Goal: Task Accomplishment & Management: Manage account settings

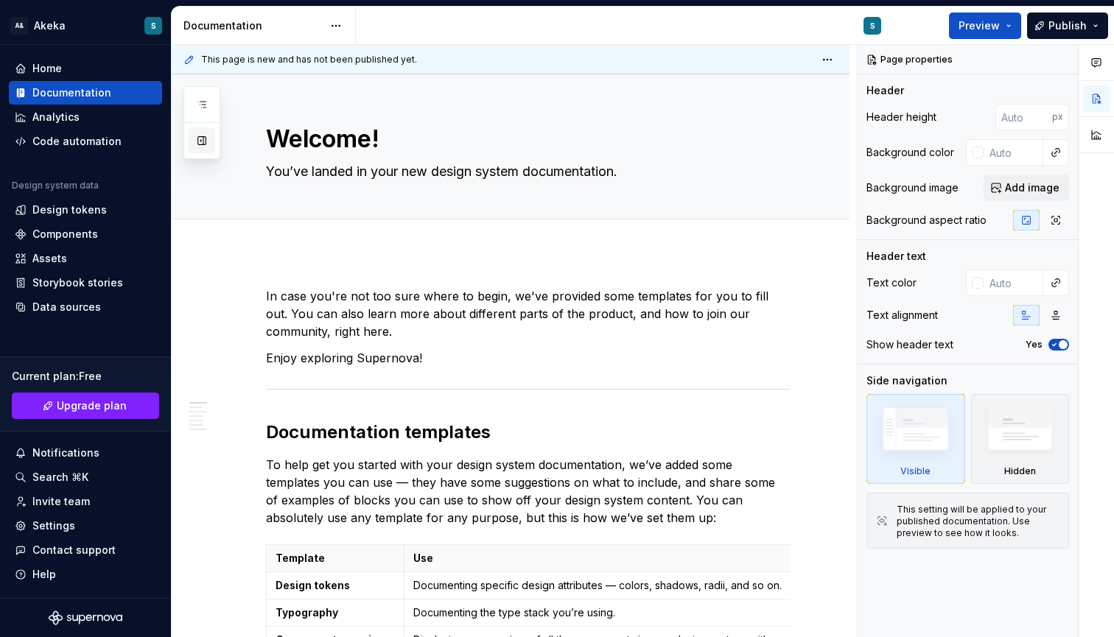
click at [194, 140] on button "button" at bounding box center [202, 140] width 27 height 27
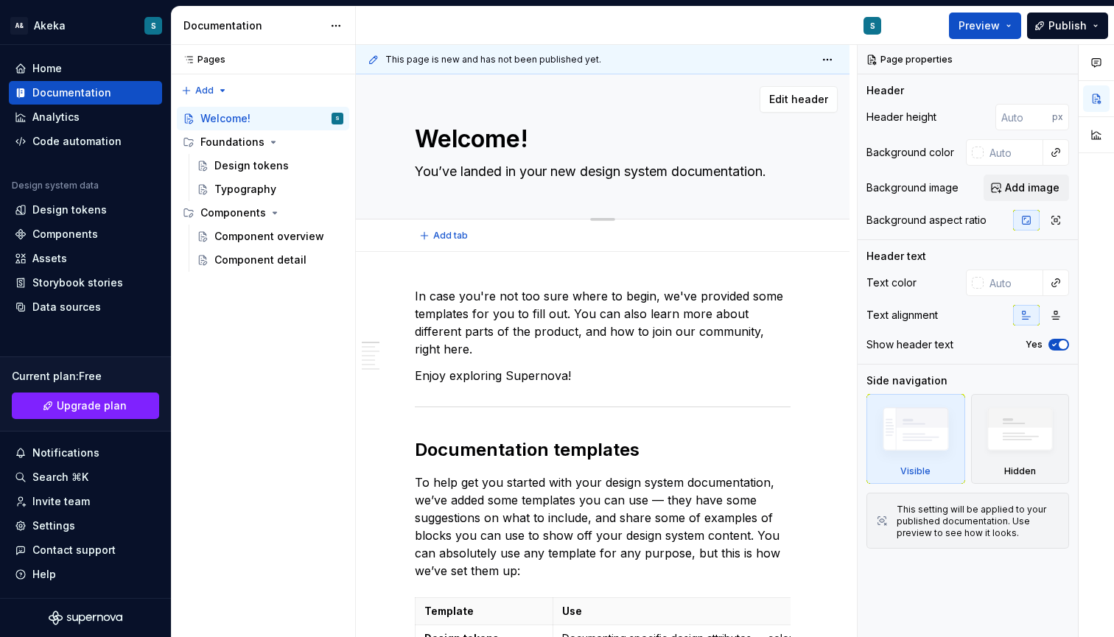
click at [404, 119] on div "Welcome! You’ve landed in your new design system documentation. Edit header" at bounding box center [603, 146] width 494 height 145
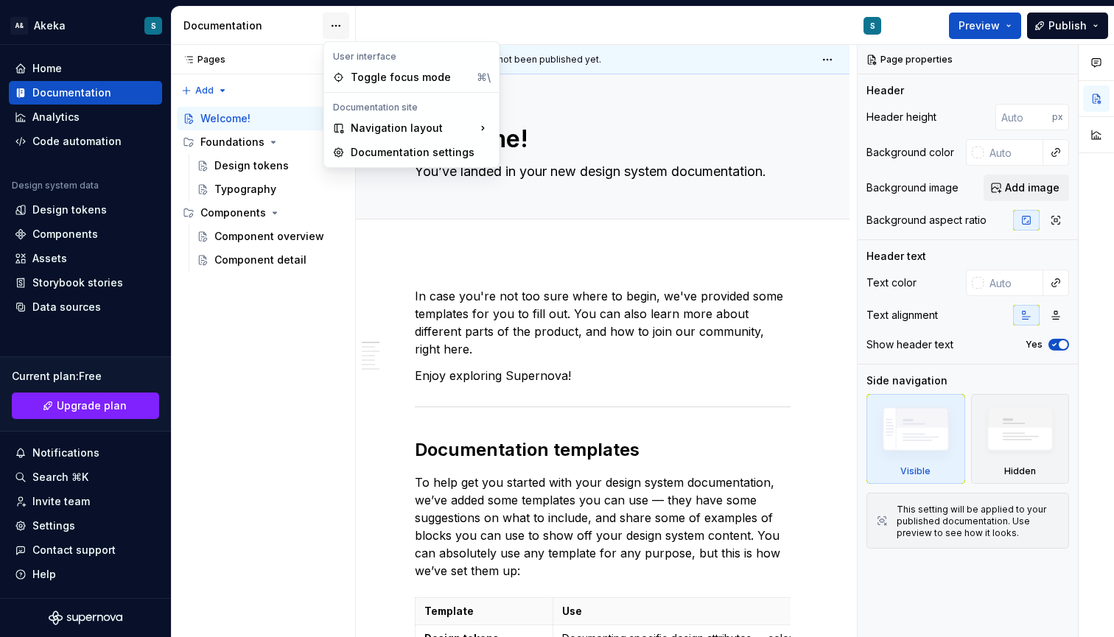
click at [329, 25] on html "A& Akeka S Home Documentation Analytics Code automation Design system data Desi…" at bounding box center [557, 318] width 1114 height 637
click at [362, 83] on div "Toggle focus mode" at bounding box center [410, 78] width 120 height 15
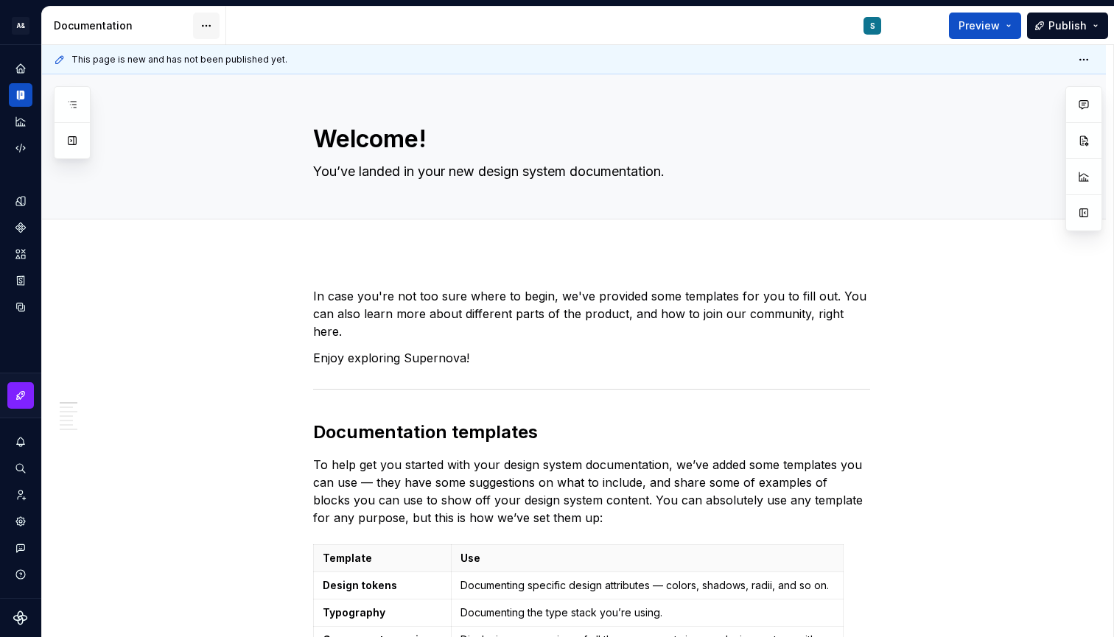
click at [209, 27] on html "A& Akeka S Design system data Documentation S Preview Publish Pages Add Accessi…" at bounding box center [557, 318] width 1114 height 637
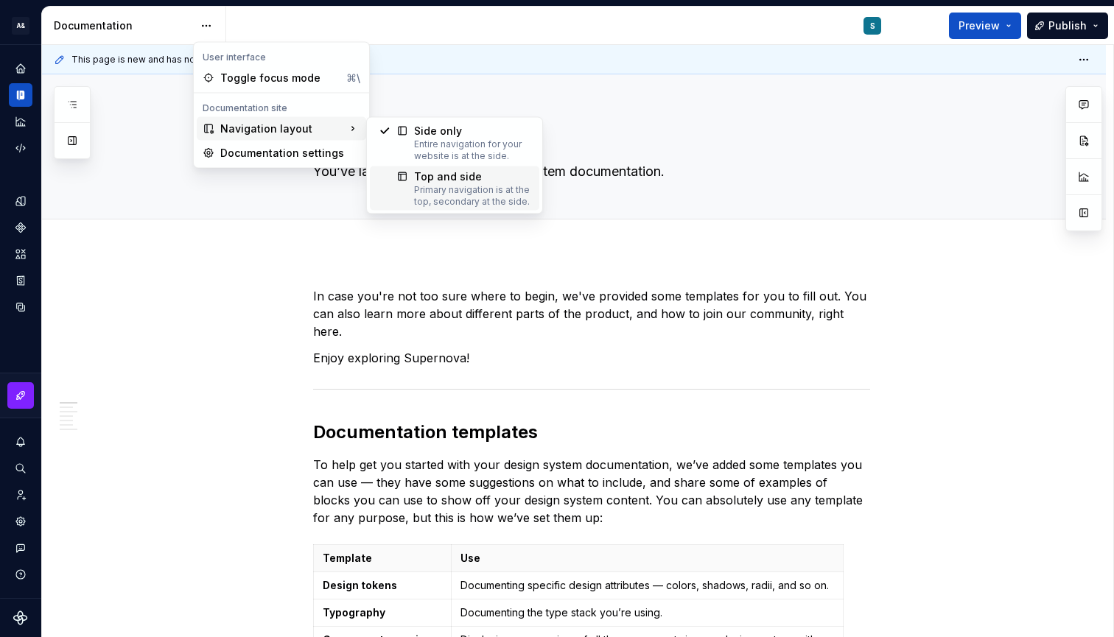
click at [418, 181] on div "Top and side" at bounding box center [472, 176] width 116 height 15
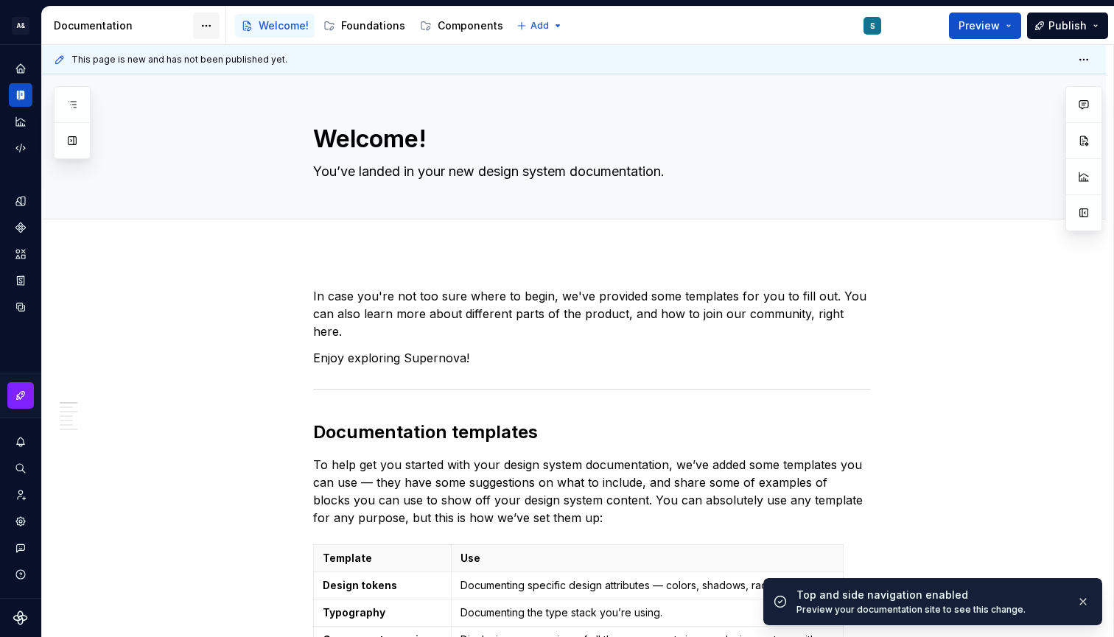
click at [208, 24] on html "A& Akeka S Design system data Documentation Accessibility guide for tree Page t…" at bounding box center [557, 318] width 1114 height 637
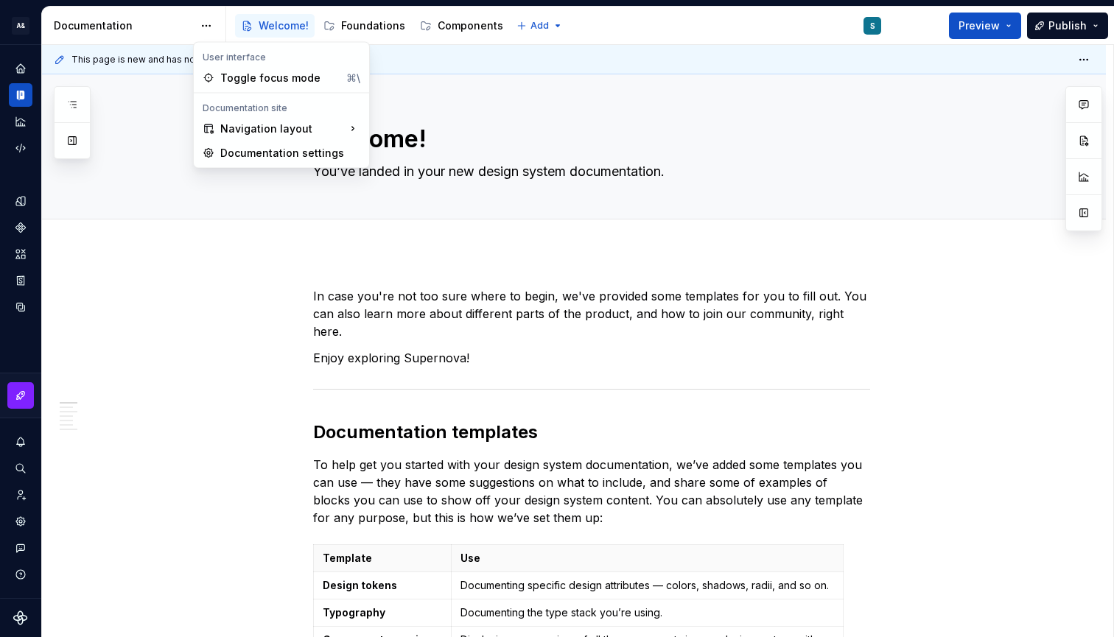
click at [168, 230] on html "A& Akeka S Design system data Documentation Accessibility guide for tree Page t…" at bounding box center [557, 318] width 1114 height 637
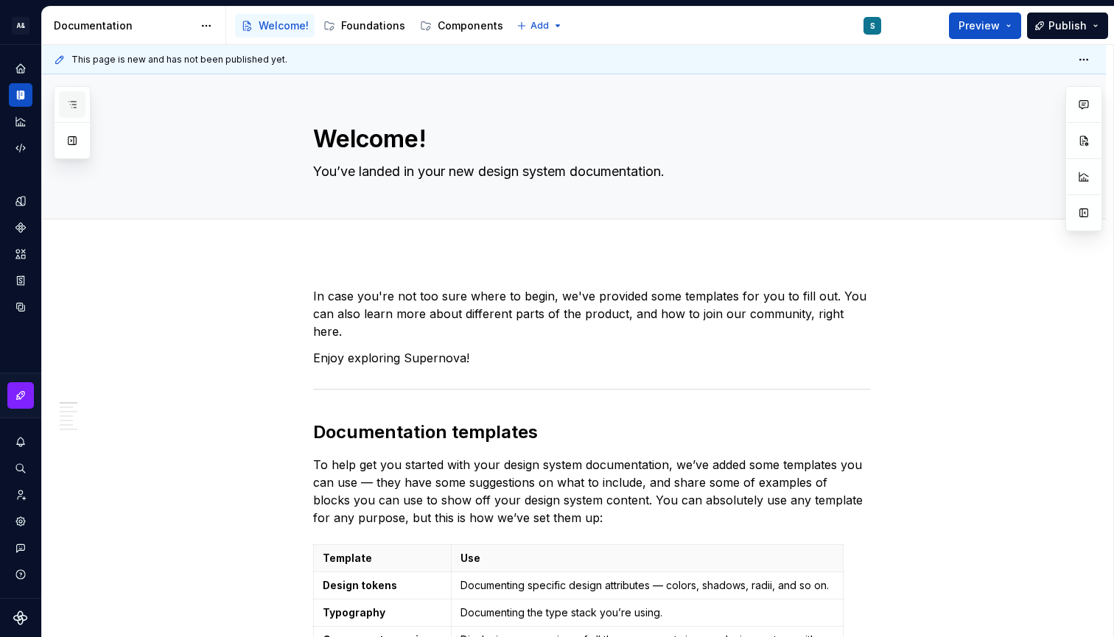
click at [63, 91] on button "button" at bounding box center [72, 104] width 27 height 27
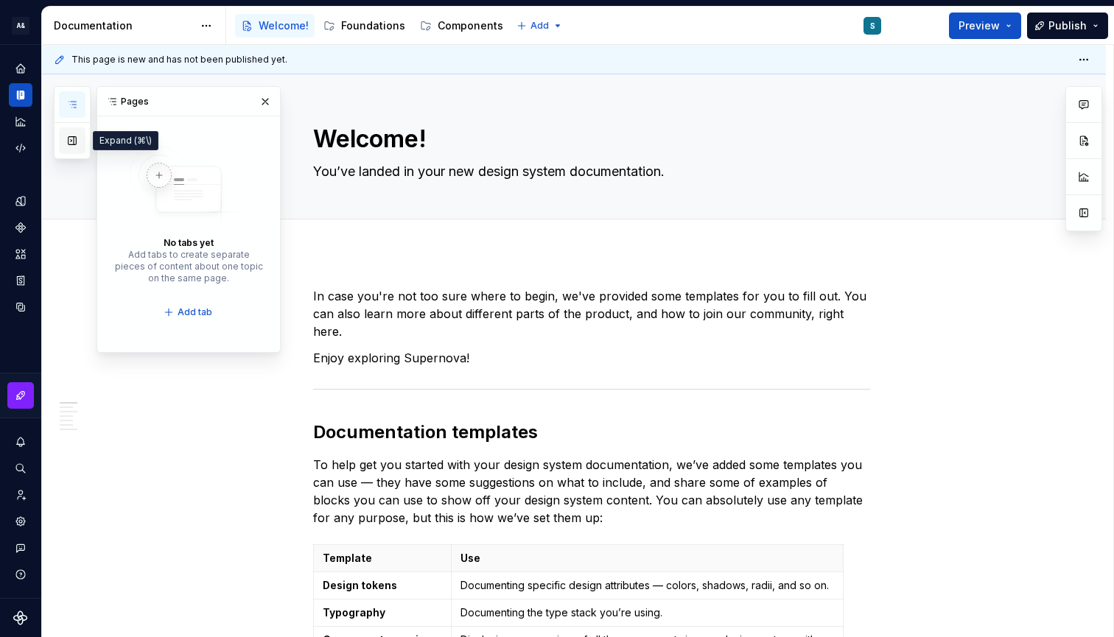
click at [71, 145] on button "button" at bounding box center [72, 140] width 27 height 27
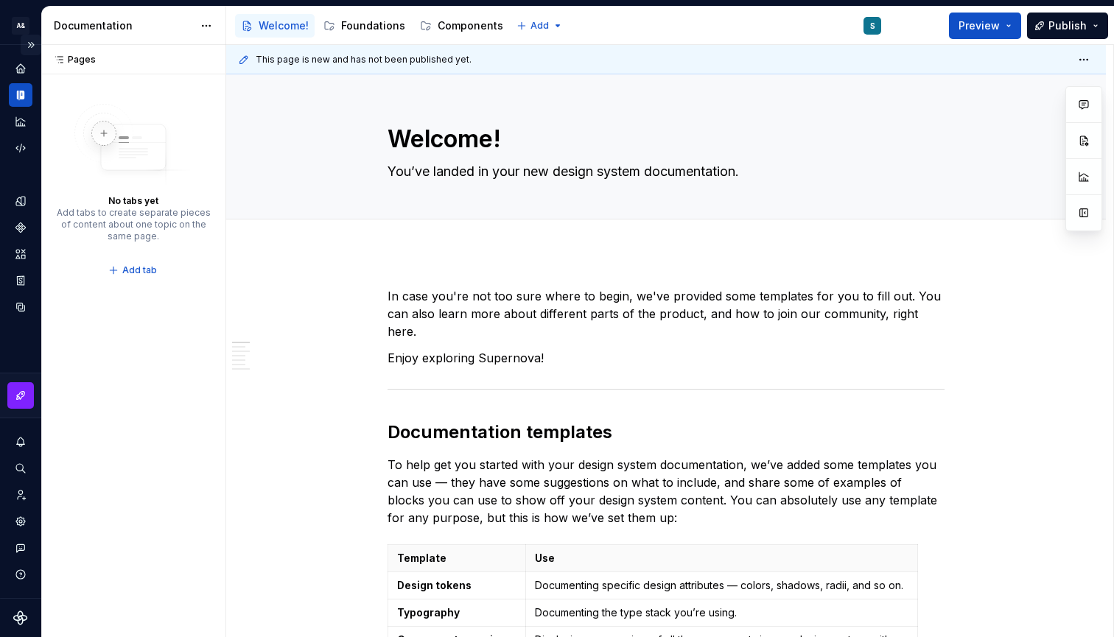
click at [30, 44] on button "Expand sidebar" at bounding box center [31, 45] width 21 height 21
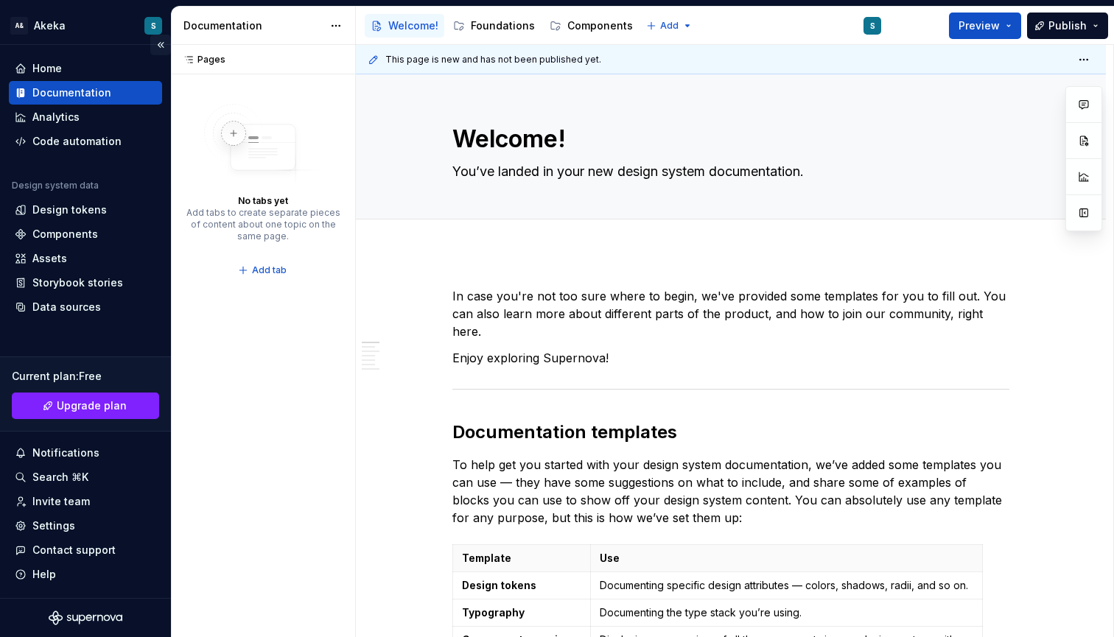
click at [163, 48] on button "Collapse sidebar" at bounding box center [160, 45] width 21 height 21
type textarea "*"
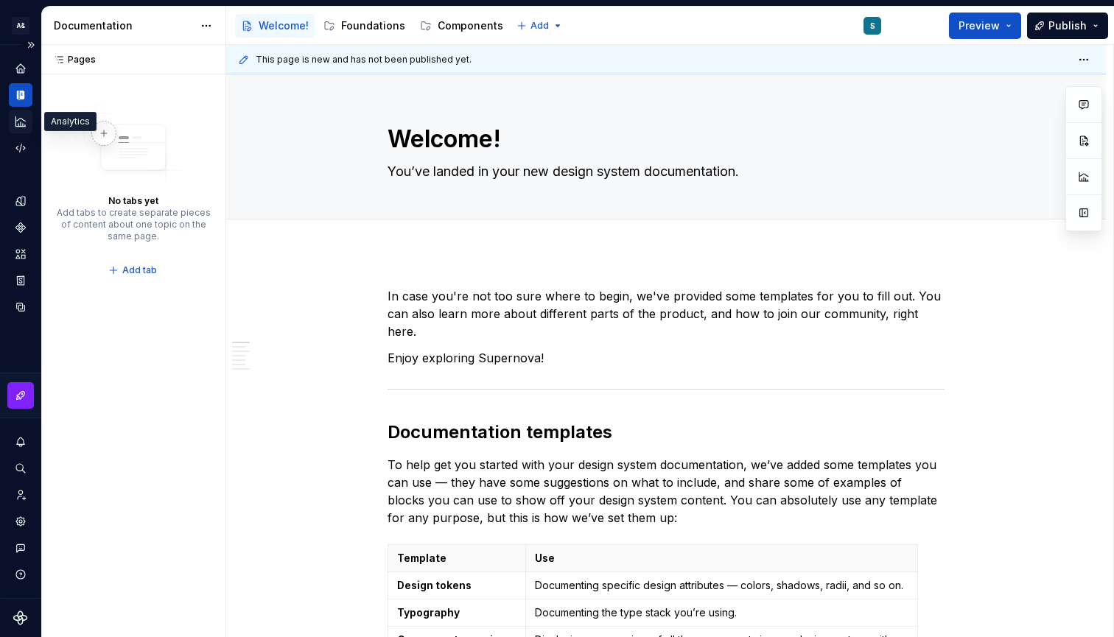
click at [21, 115] on div "Analytics" at bounding box center [21, 122] width 24 height 24
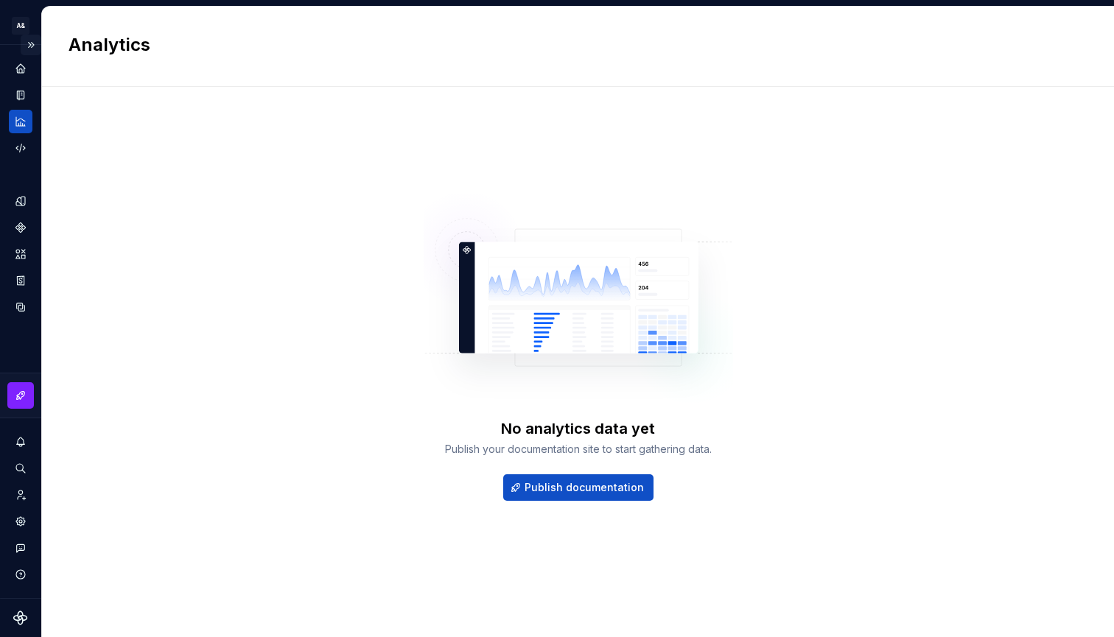
click at [31, 46] on button "Expand sidebar" at bounding box center [31, 45] width 21 height 21
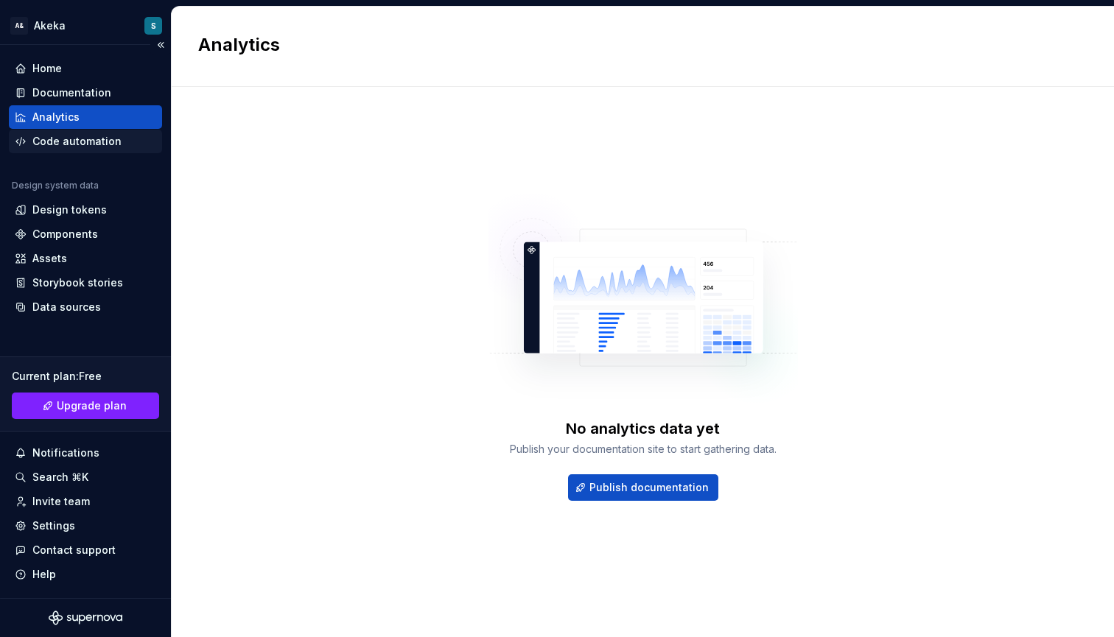
click at [69, 138] on div "Code automation" at bounding box center [76, 141] width 89 height 15
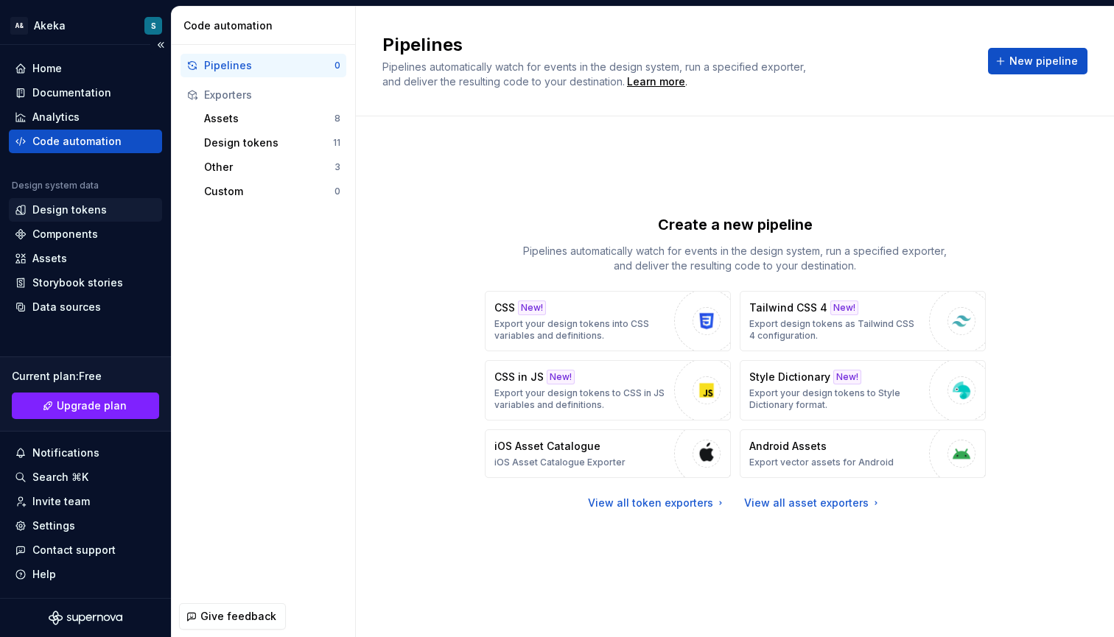
click at [64, 202] on div "Design tokens" at bounding box center [85, 210] width 153 height 24
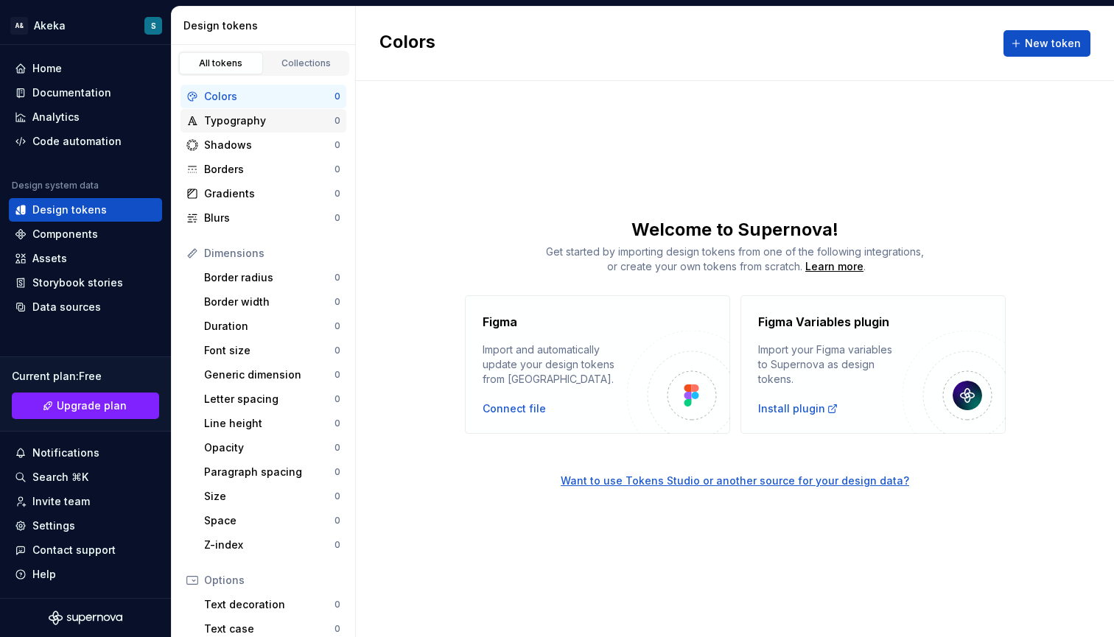
click at [225, 121] on div "Typography" at bounding box center [269, 120] width 130 height 15
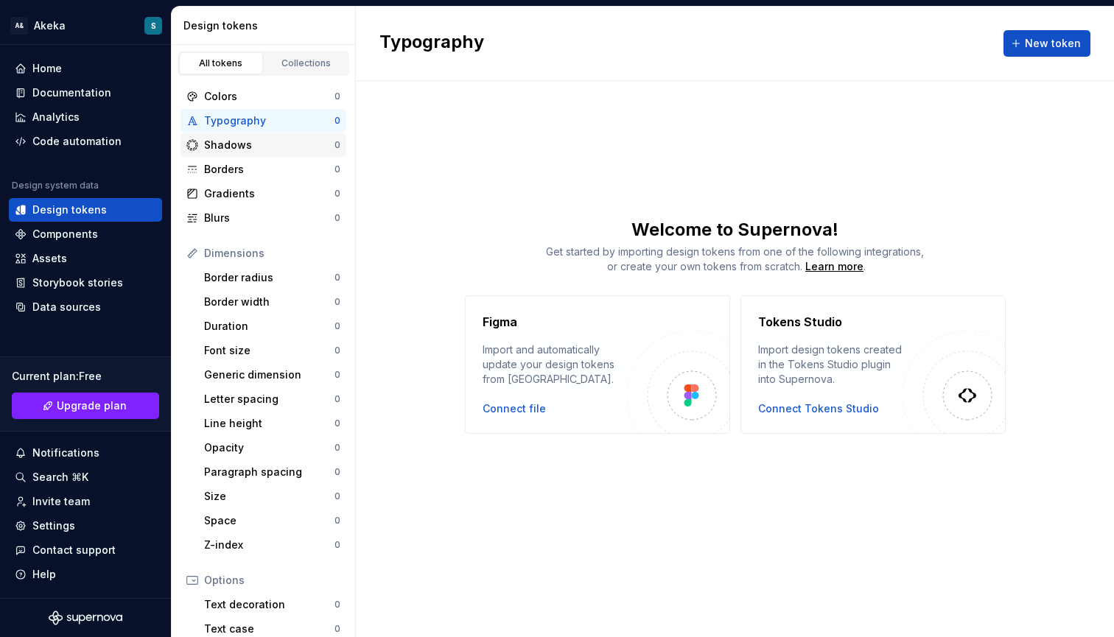
click at [221, 139] on div "Shadows" at bounding box center [269, 145] width 130 height 15
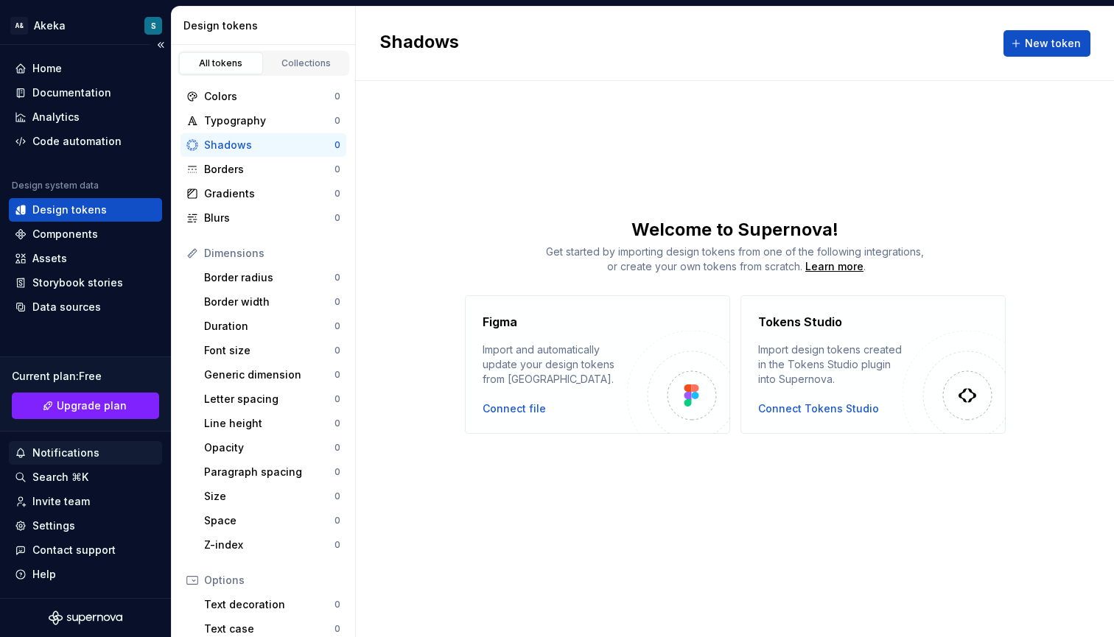
click at [71, 454] on div "Notifications" at bounding box center [65, 453] width 67 height 15
click at [70, 309] on html "A& Akeka S Home Documentation Analytics Code automation Design system data Desi…" at bounding box center [557, 318] width 1114 height 637
click at [69, 306] on div "Data sources" at bounding box center [66, 307] width 69 height 15
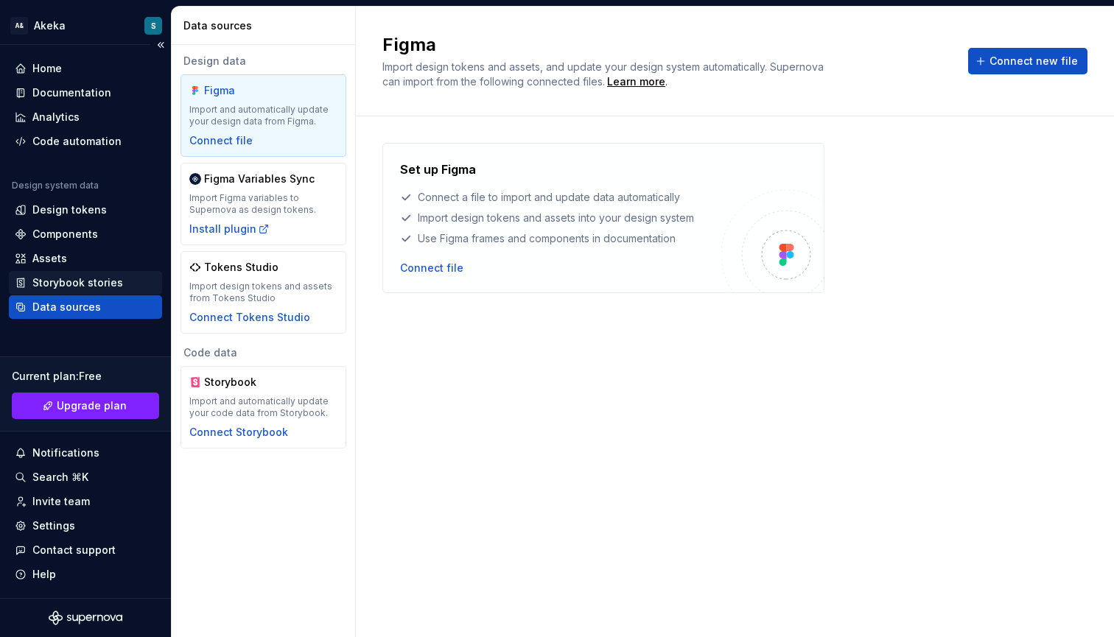
click at [70, 279] on div "Storybook stories" at bounding box center [77, 283] width 91 height 15
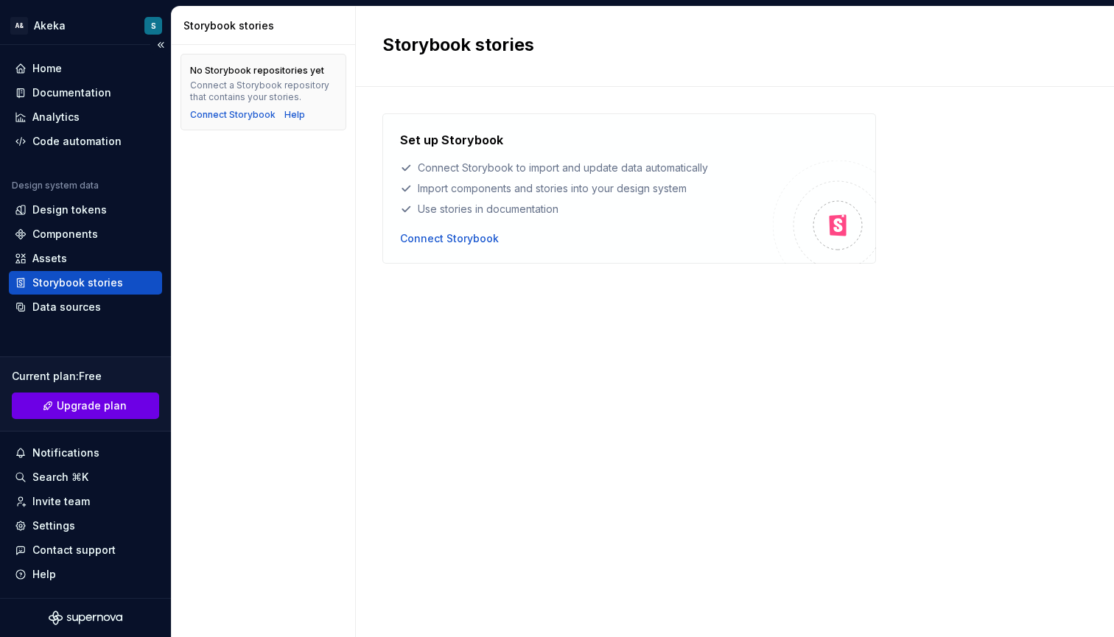
click at [66, 414] on link "Upgrade plan" at bounding box center [85, 406] width 147 height 27
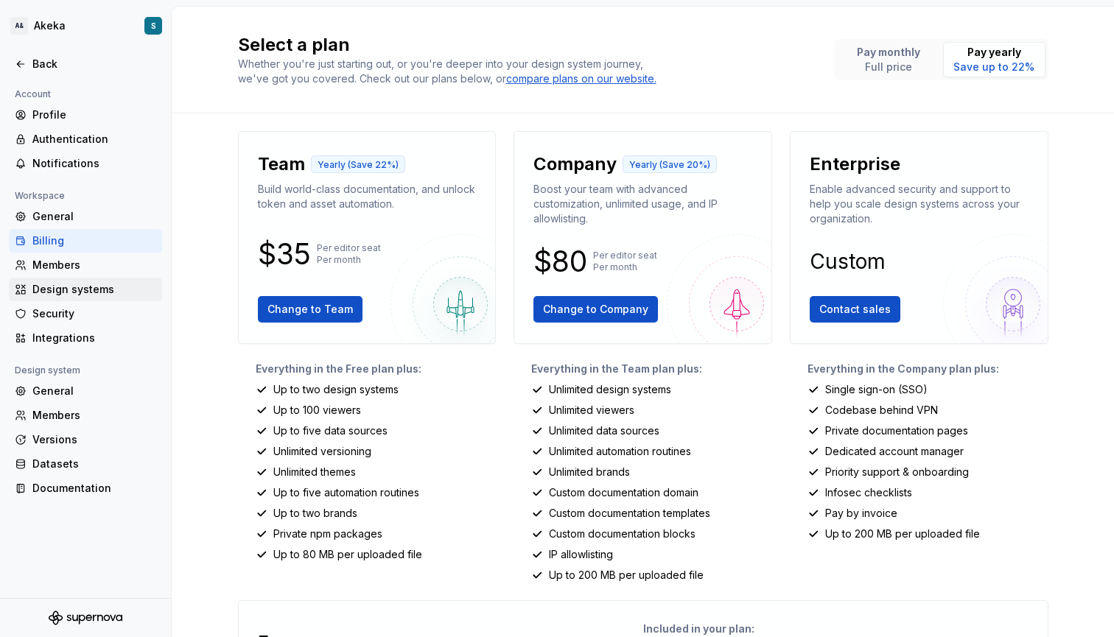
click at [85, 287] on div "Design systems" at bounding box center [94, 289] width 124 height 15
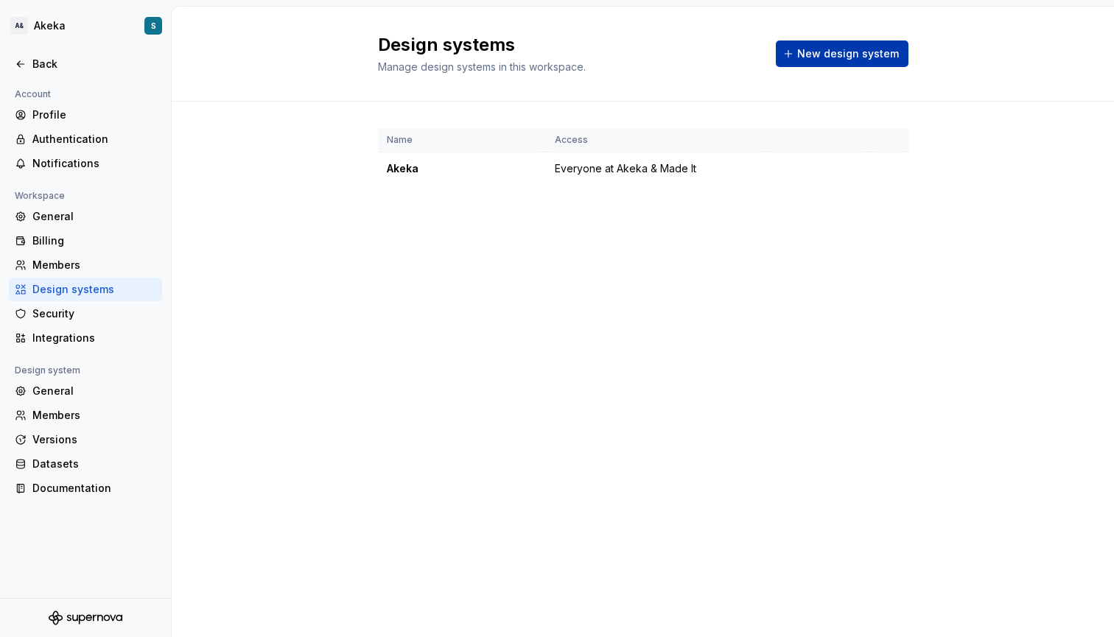
click at [815, 56] on span "New design system" at bounding box center [848, 53] width 102 height 15
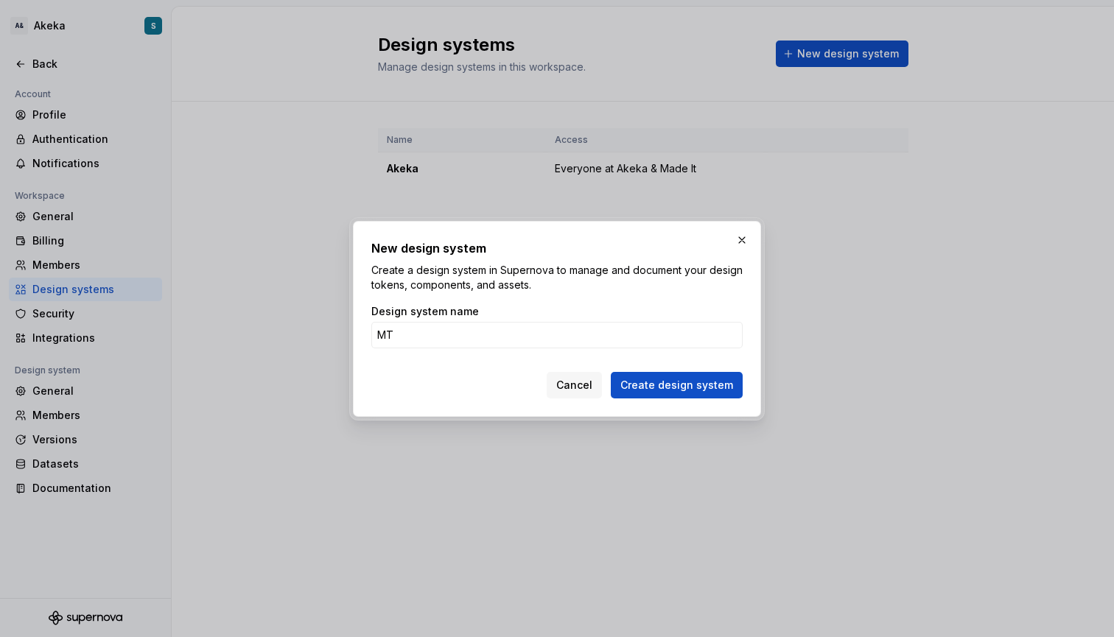
type input "MT"
click at [485, 301] on div "New design system Create a design system in Supernova to manage and document yo…" at bounding box center [556, 318] width 371 height 159
click at [697, 380] on span "Create design system" at bounding box center [676, 385] width 113 height 15
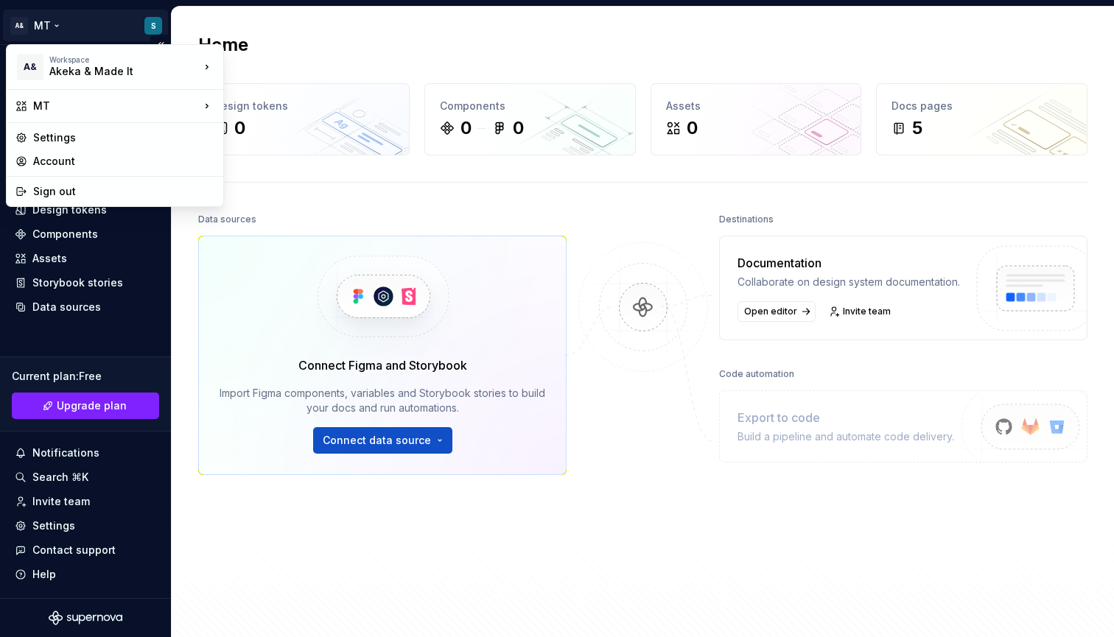
click at [52, 24] on html "A& MT S Home Documentation Analytics Code automation Design system data Design …" at bounding box center [557, 318] width 1114 height 637
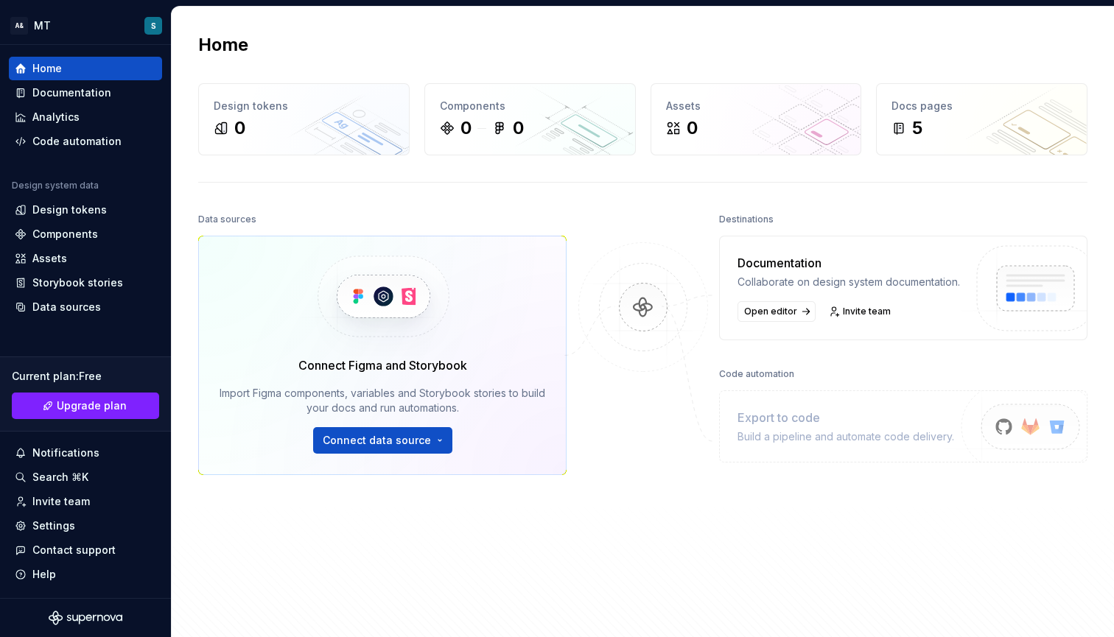
click at [787, 327] on html "A& MT S Home Documentation Analytics Code automation Design system data Design …" at bounding box center [557, 318] width 1114 height 637
click at [787, 318] on span "Open editor" at bounding box center [770, 312] width 53 height 12
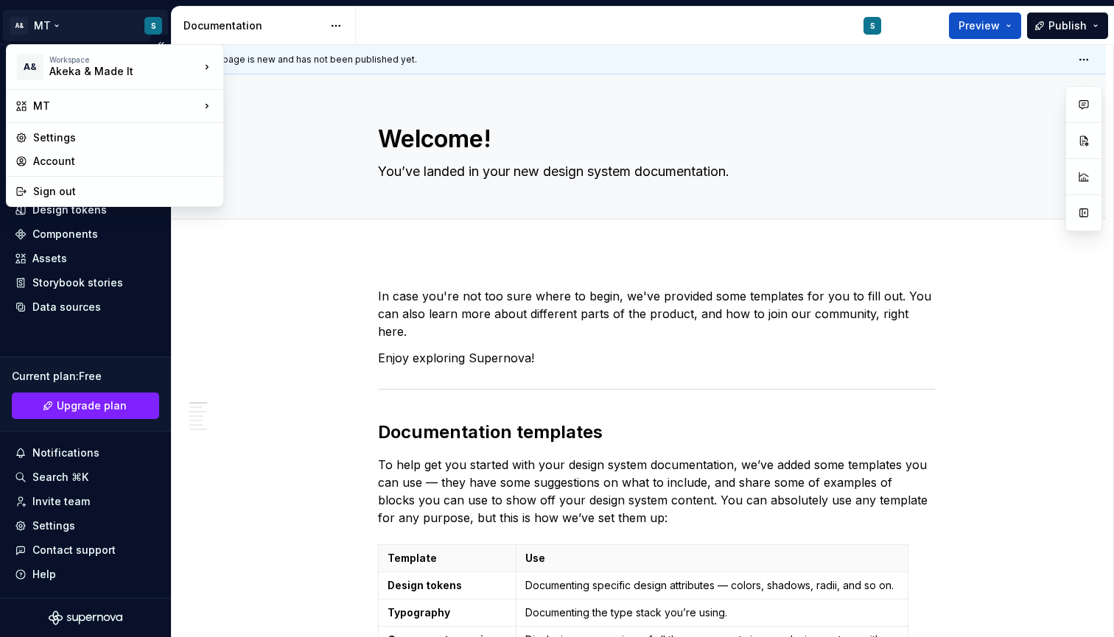
click at [58, 29] on html "A& MT S Home Documentation Analytics Code automation Design system data Design …" at bounding box center [557, 318] width 1114 height 637
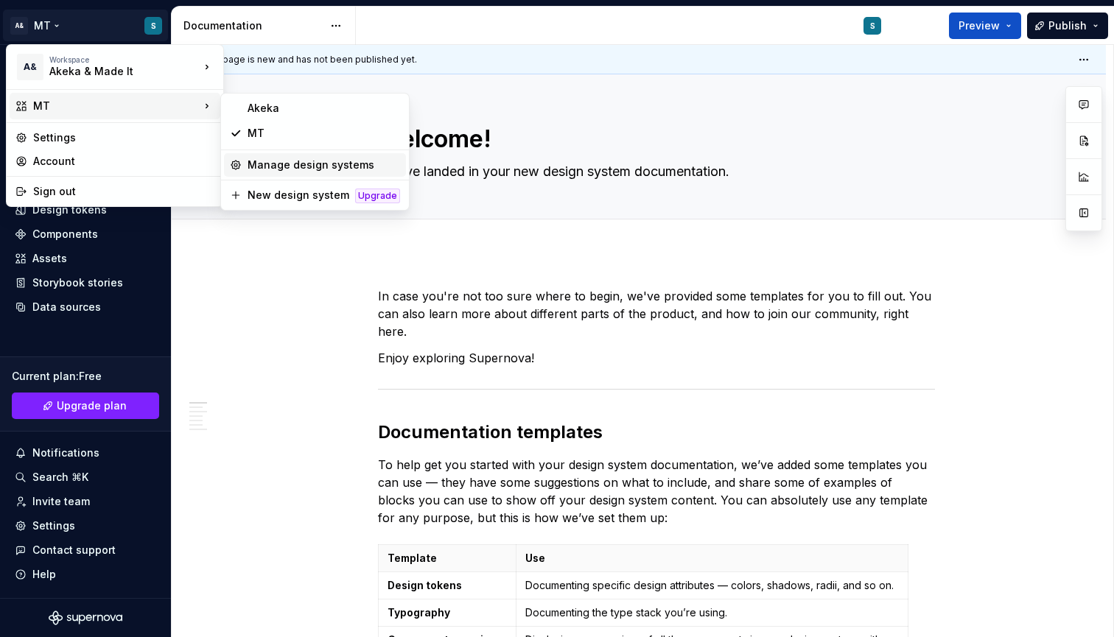
click at [286, 170] on div "Manage design systems" at bounding box center [324, 165] width 153 height 15
type textarea "*"
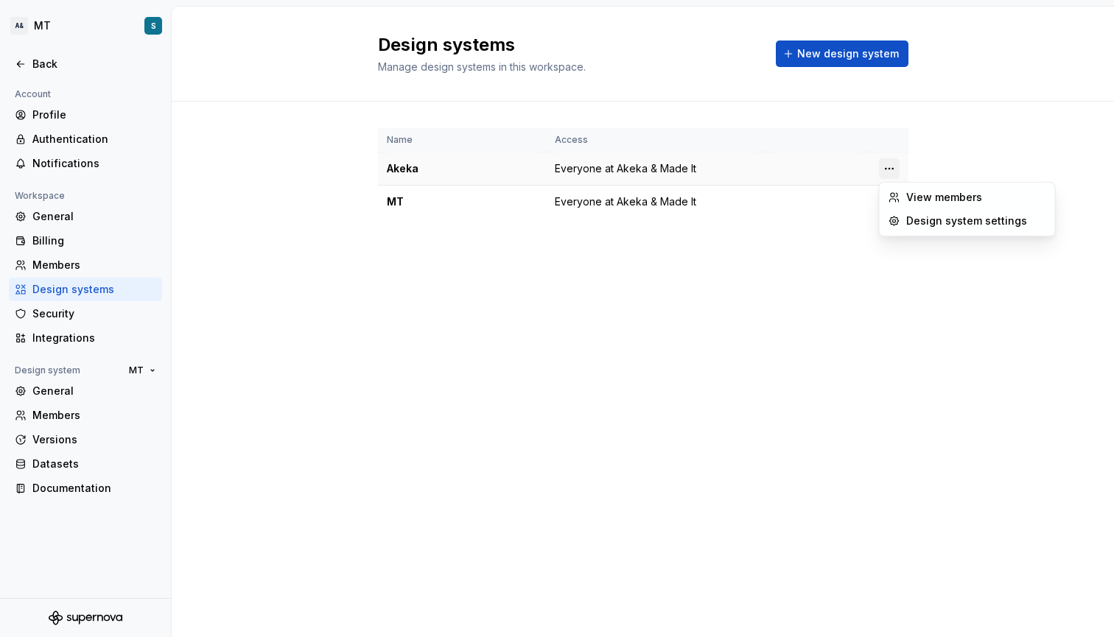
click at [894, 169] on html "A& MT S Back Account Profile Authentication Notifications Workspace General Bil…" at bounding box center [557, 318] width 1114 height 637
click at [912, 217] on div "Design system settings" at bounding box center [976, 221] width 140 height 15
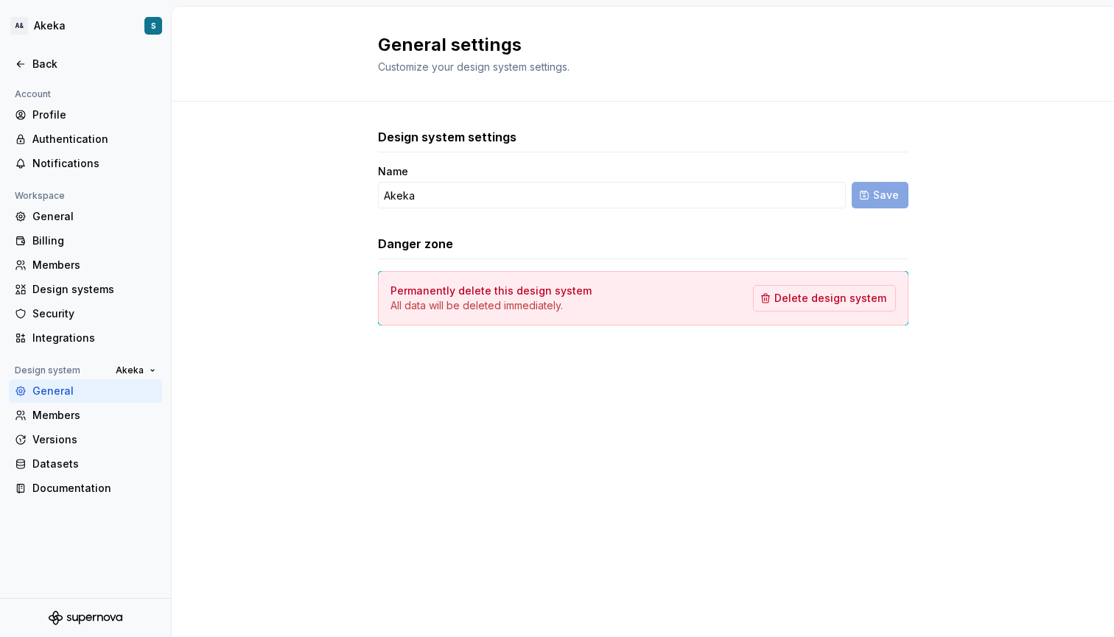
click at [740, 452] on div "General settings Customize your design system settings. Design system settings …" at bounding box center [643, 322] width 942 height 631
click at [531, 508] on div "General settings Customize your design system settings. Design system settings …" at bounding box center [643, 322] width 942 height 631
